Goal: Find specific page/section: Find specific page/section

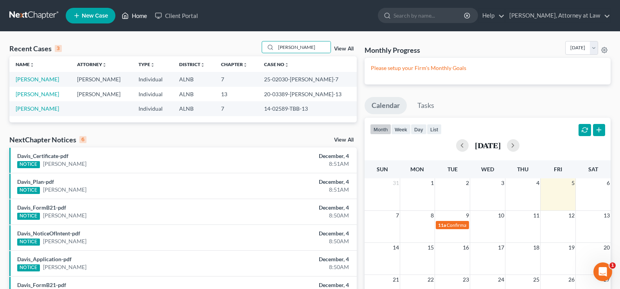
click at [139, 18] on link "Home" at bounding box center [134, 16] width 33 height 14
click at [136, 15] on link "Home" at bounding box center [134, 16] width 33 height 14
click at [141, 17] on link "Home" at bounding box center [134, 16] width 33 height 14
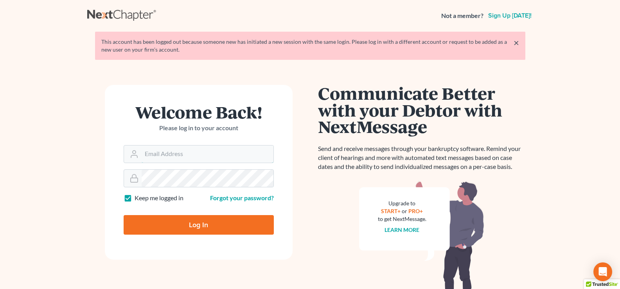
type input "[EMAIL_ADDRESS][DOMAIN_NAME]"
click at [179, 224] on input "Log In" at bounding box center [199, 225] width 150 height 20
type input "Thinking..."
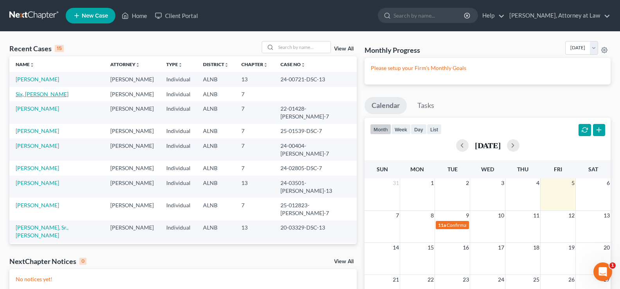
click at [38, 95] on link "Six, [PERSON_NAME]" at bounding box center [42, 94] width 53 height 7
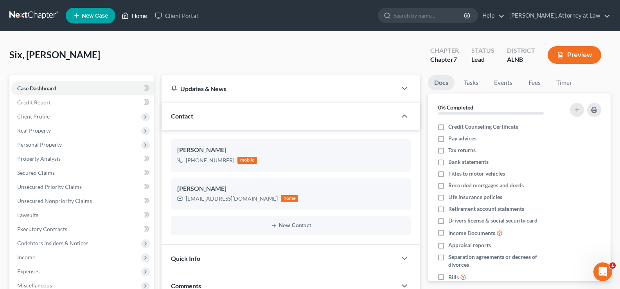
click at [148, 15] on link "Home" at bounding box center [134, 16] width 33 height 14
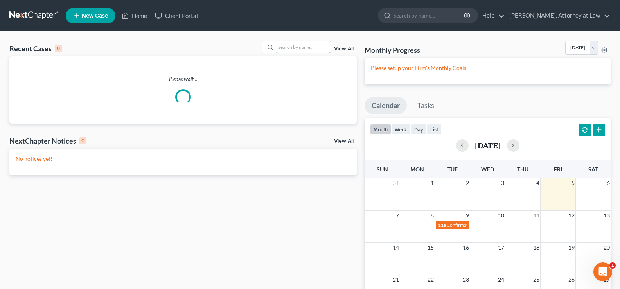
click at [295, 46] on input "search" at bounding box center [303, 46] width 55 height 11
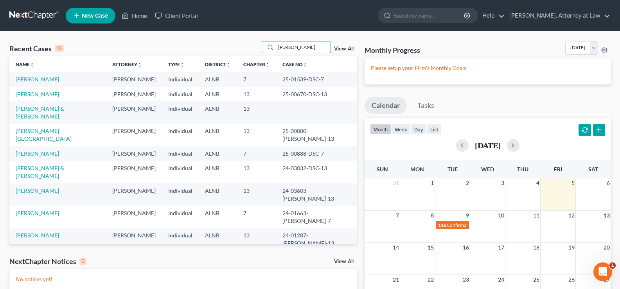
type input "[PERSON_NAME]"
click at [36, 81] on link "[PERSON_NAME]" at bounding box center [37, 79] width 43 height 7
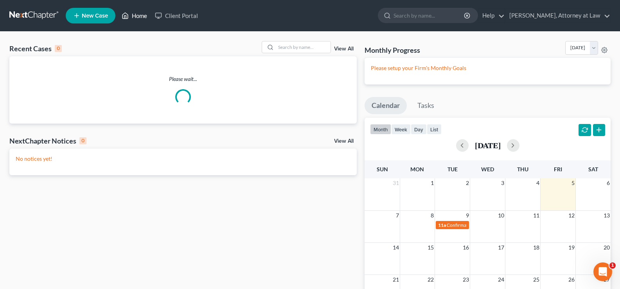
click at [140, 16] on link "Home" at bounding box center [134, 16] width 33 height 14
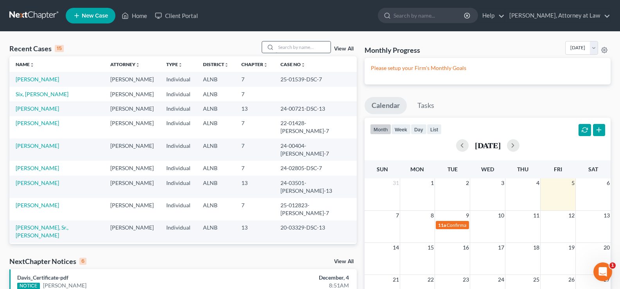
click at [287, 47] on input "search" at bounding box center [303, 46] width 55 height 11
type input "peppins"
